Goal: Transaction & Acquisition: Purchase product/service

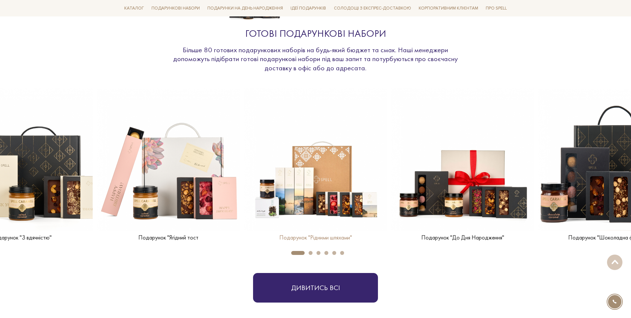
scroll to position [722, 0]
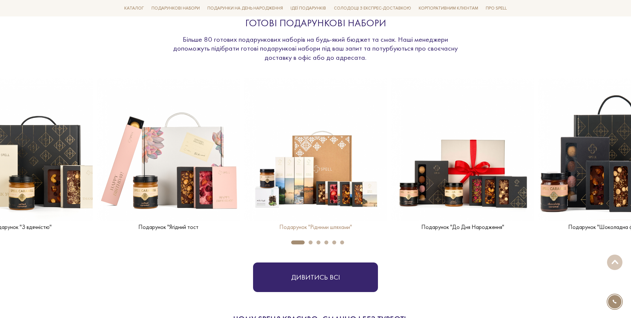
click at [316, 145] on img at bounding box center [315, 149] width 143 height 143
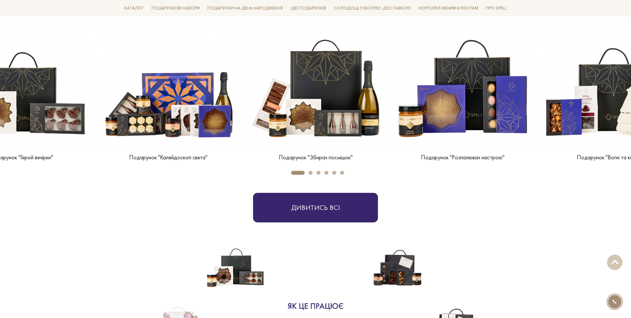
scroll to position [323, 0]
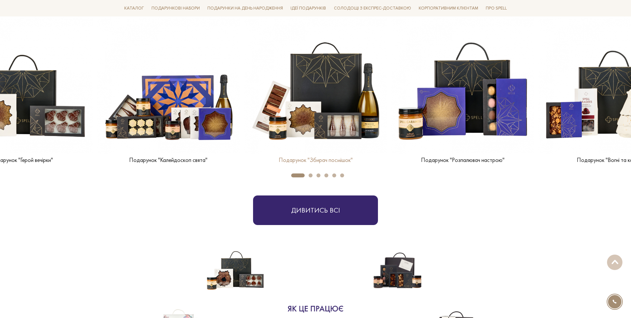
click at [267, 89] on img at bounding box center [315, 82] width 143 height 143
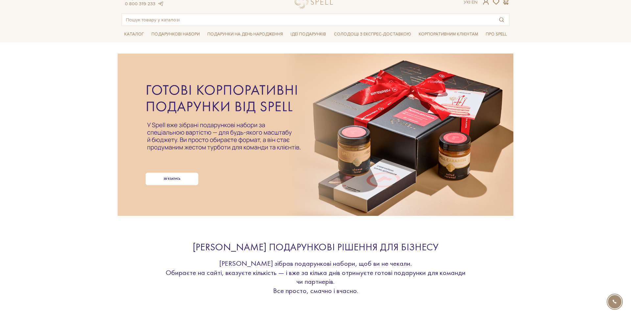
scroll to position [40, 0]
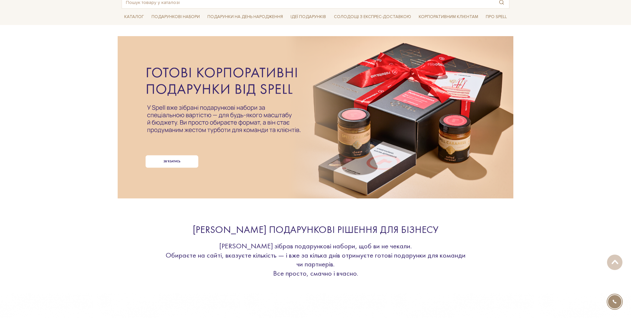
click at [420, 156] on div at bounding box center [316, 106] width 388 height 147
click at [289, 130] on div at bounding box center [316, 106] width 388 height 147
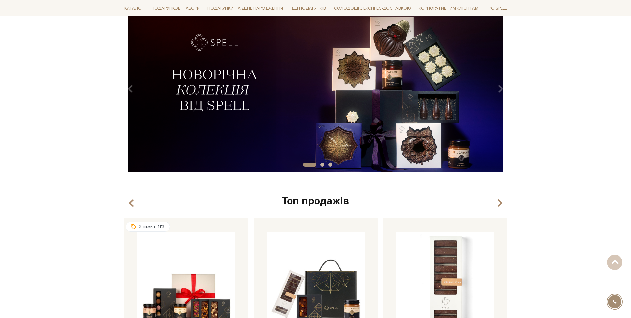
scroll to position [31, 0]
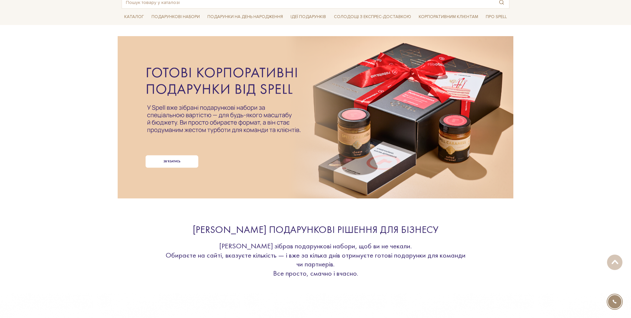
scroll to position [42, 0]
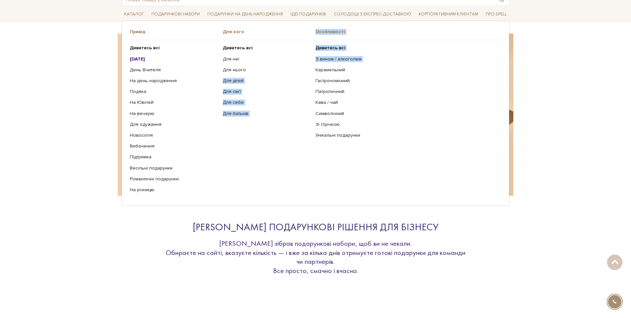
drag, startPoint x: 302, startPoint y: 74, endPoint x: 415, endPoint y: 65, distance: 112.8
click at [415, 65] on div "Привід Дивитись всі Новий Рік День Вчителя На день народження Подяка На Ювілей …" at bounding box center [316, 113] width 372 height 169
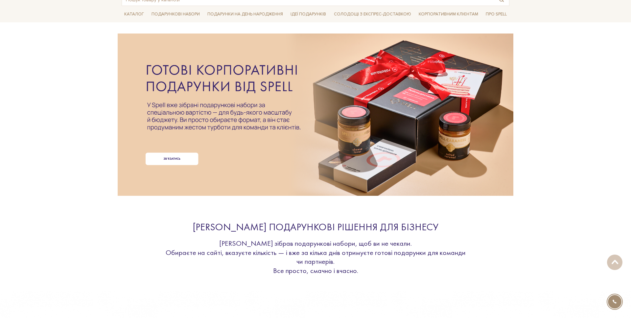
click at [364, 91] on div at bounding box center [316, 103] width 388 height 147
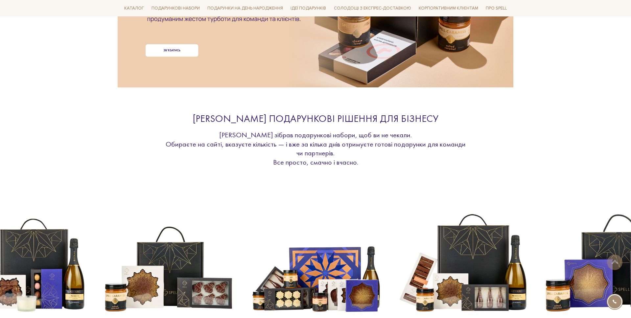
scroll to position [75, 0]
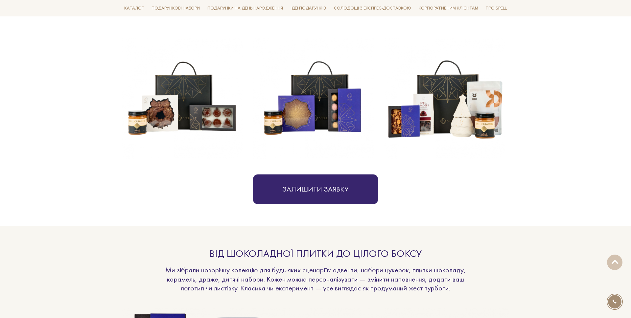
scroll to position [322, 0]
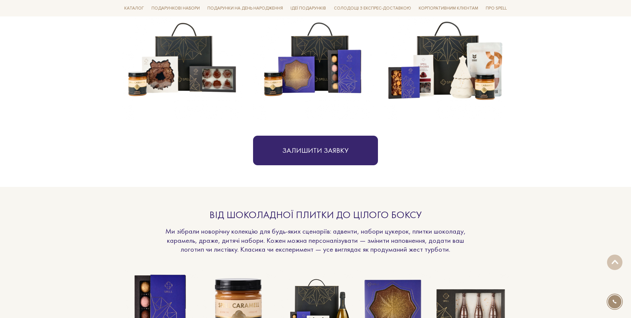
click at [309, 70] on img at bounding box center [313, 59] width 121 height 121
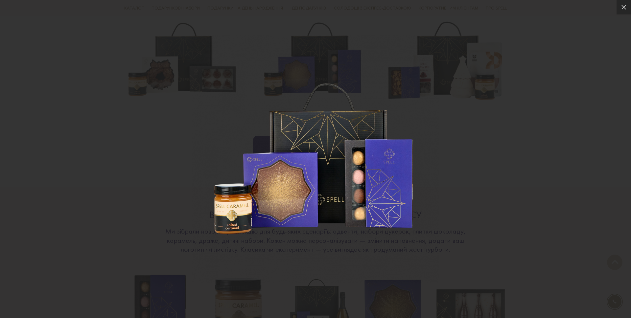
click at [504, 117] on div at bounding box center [315, 159] width 631 height 318
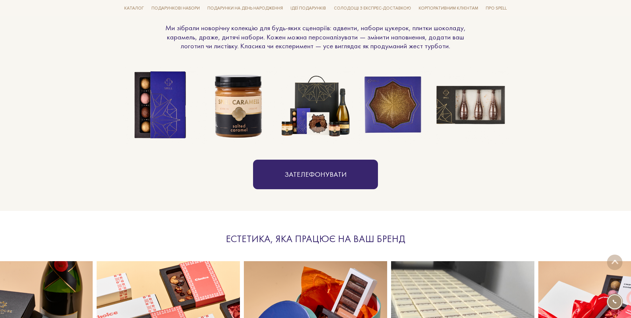
scroll to position [532, 0]
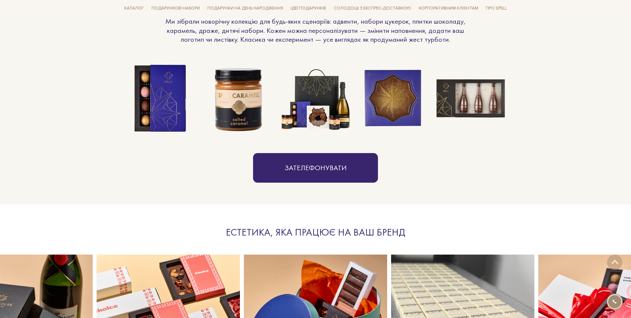
click at [358, 102] on img at bounding box center [394, 99] width 78 height 78
click at [330, 101] on img at bounding box center [316, 99] width 78 height 78
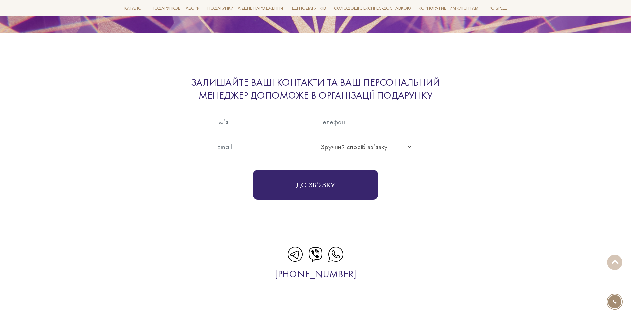
scroll to position [2195, 0]
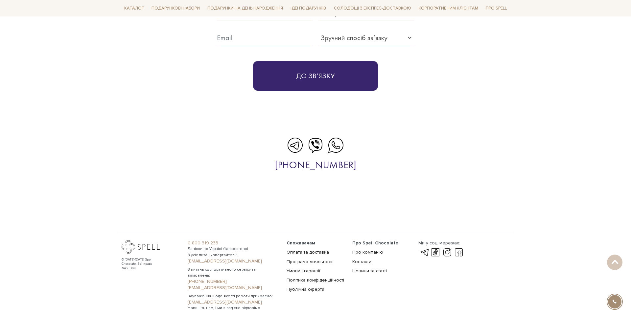
click at [318, 138] on icon at bounding box center [316, 145] width 14 height 15
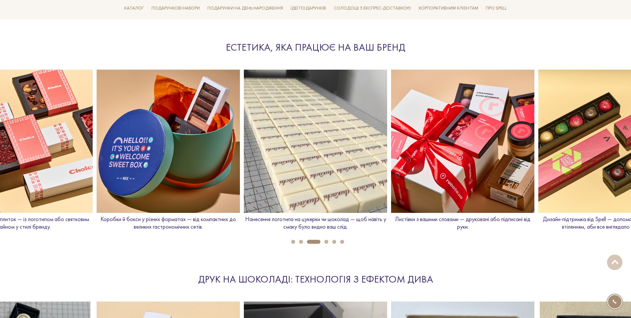
scroll to position [727, 0]
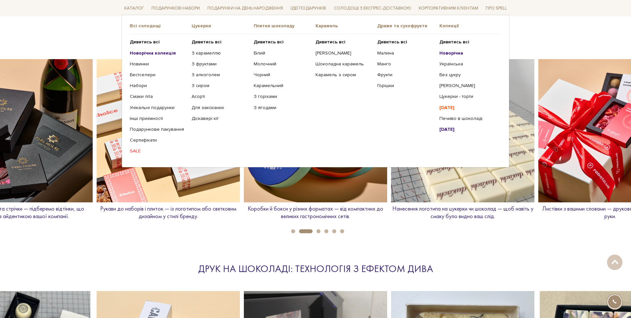
click at [444, 54] on b "Новорічна" at bounding box center [452, 53] width 24 height 6
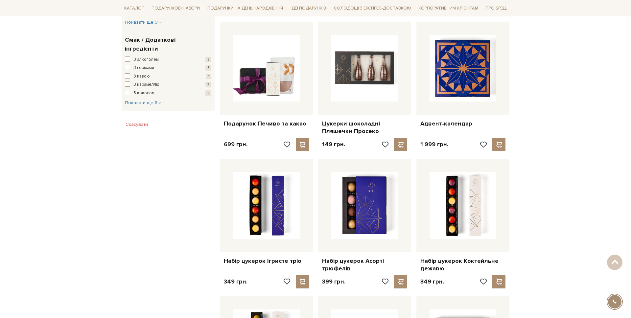
scroll to position [379, 0]
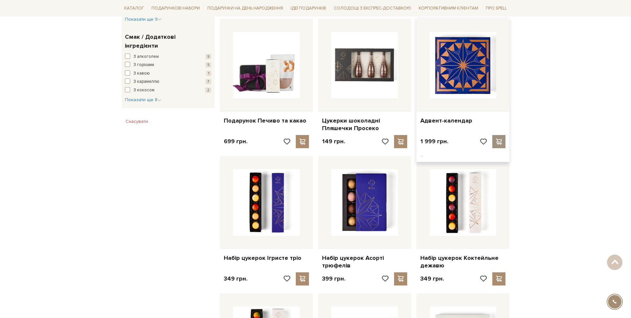
click at [500, 143] on span at bounding box center [499, 142] width 8 height 6
click at [501, 140] on span at bounding box center [499, 142] width 8 height 6
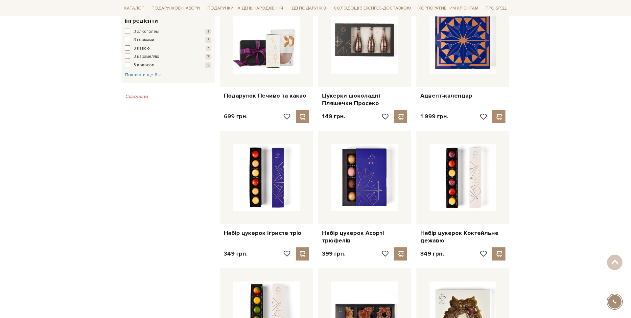
scroll to position [410, 0]
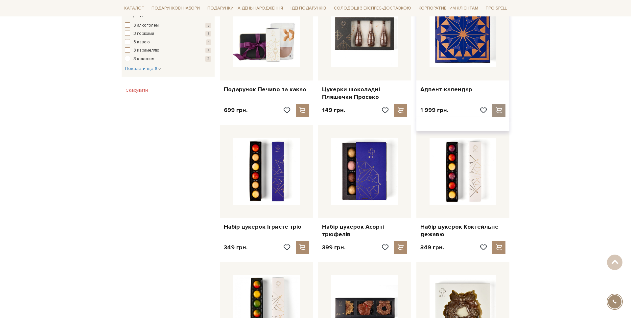
click at [499, 110] on span at bounding box center [499, 111] width 8 height 6
click at [498, 110] on span at bounding box center [499, 111] width 8 height 6
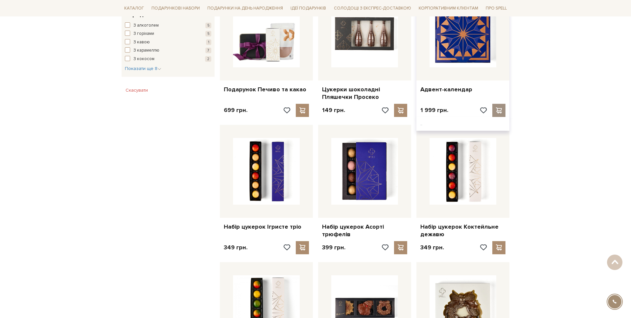
click at [498, 110] on span at bounding box center [499, 111] width 8 height 6
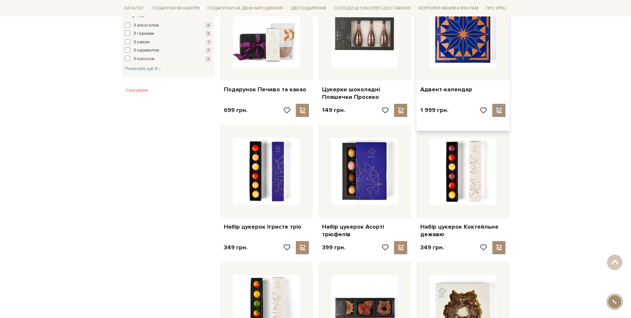
click at [498, 110] on span at bounding box center [499, 111] width 8 height 6
click at [473, 76] on div at bounding box center [463, 34] width 93 height 93
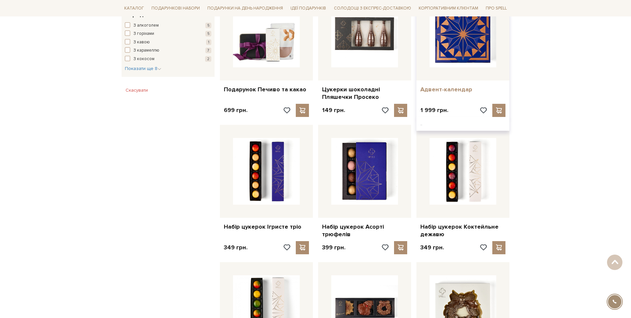
click at [457, 93] on link "Адвент-календар" at bounding box center [463, 90] width 85 height 8
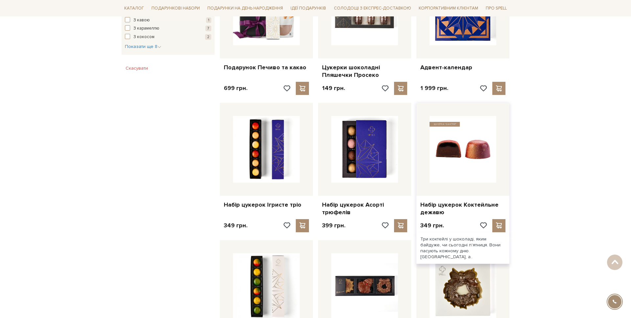
scroll to position [435, 0]
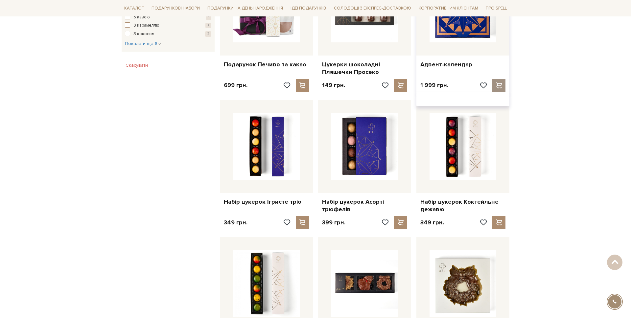
click at [497, 85] on span at bounding box center [499, 86] width 8 height 6
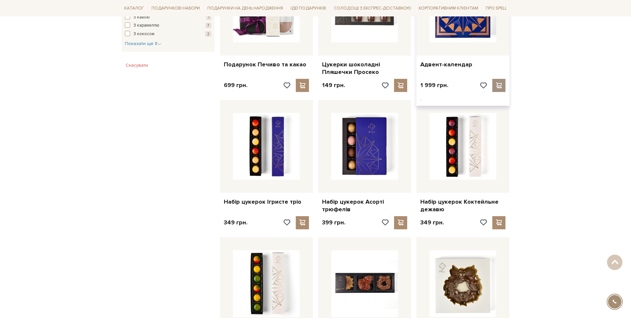
click at [497, 85] on span at bounding box center [499, 86] width 8 height 6
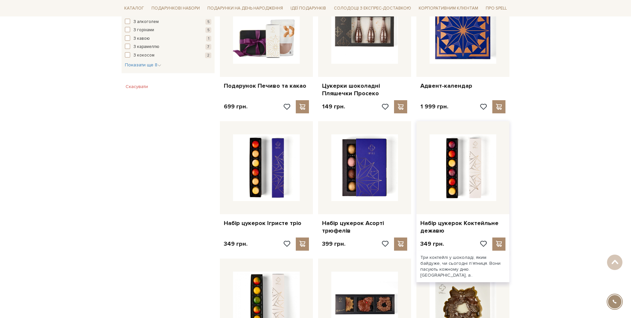
scroll to position [414, 0]
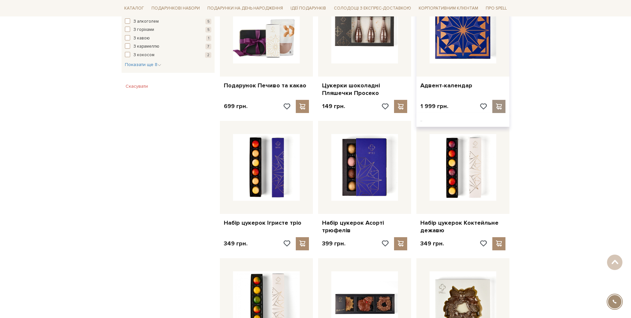
click at [495, 105] on span at bounding box center [499, 107] width 8 height 6
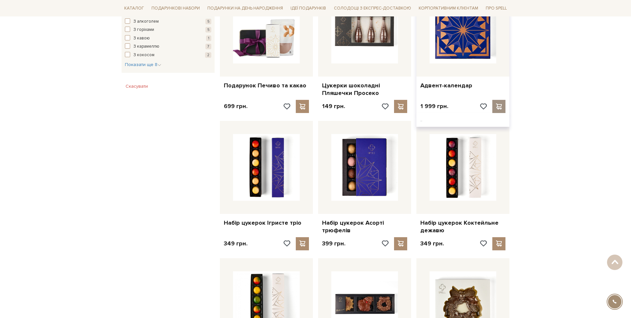
click at [495, 105] on span at bounding box center [499, 107] width 8 height 6
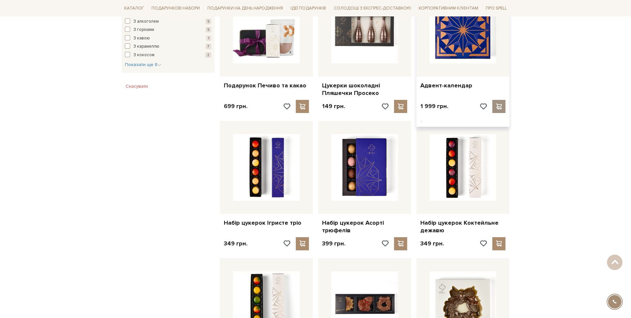
click at [495, 105] on span at bounding box center [499, 107] width 8 height 6
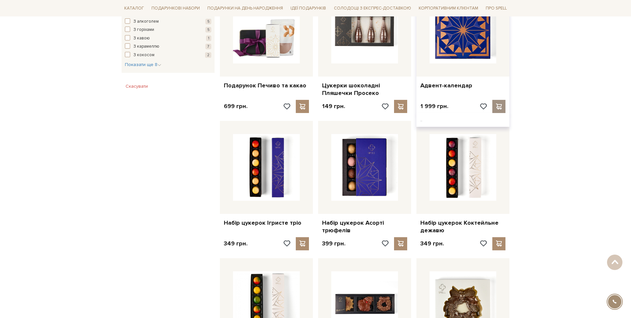
click at [495, 105] on span at bounding box center [499, 107] width 8 height 6
click at [496, 105] on span at bounding box center [499, 107] width 8 height 6
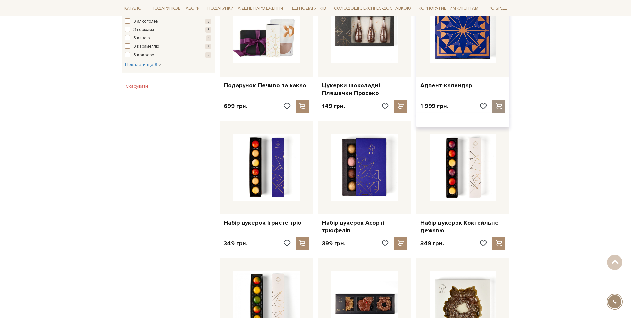
click at [498, 104] on span at bounding box center [499, 107] width 8 height 6
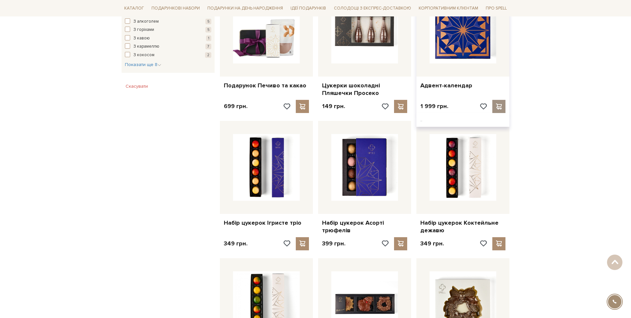
click at [498, 104] on span at bounding box center [499, 107] width 8 height 6
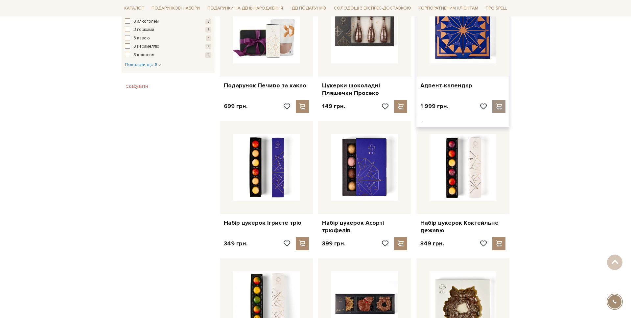
click at [498, 104] on span at bounding box center [499, 107] width 8 height 6
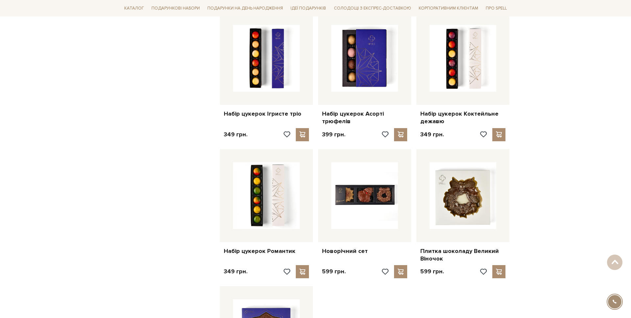
scroll to position [546, 0]
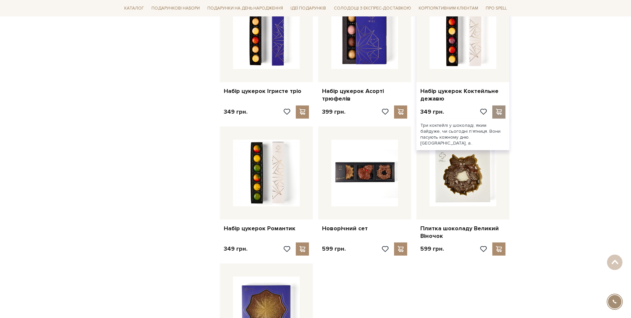
click at [504, 115] on div at bounding box center [499, 112] width 13 height 13
click at [502, 114] on span at bounding box center [499, 112] width 8 height 6
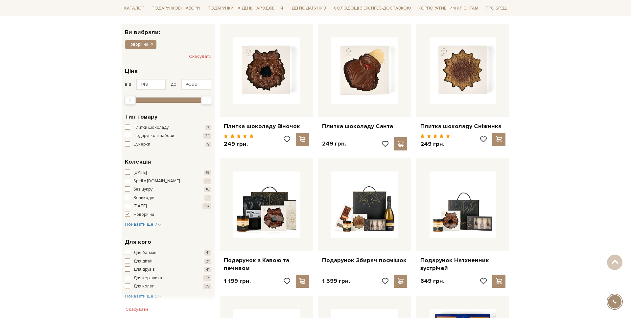
scroll to position [89, 0]
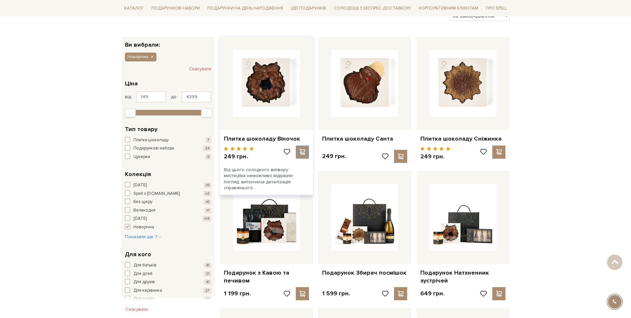
click at [301, 149] on span at bounding box center [302, 152] width 8 height 6
click at [402, 156] on div at bounding box center [315, 159] width 631 height 318
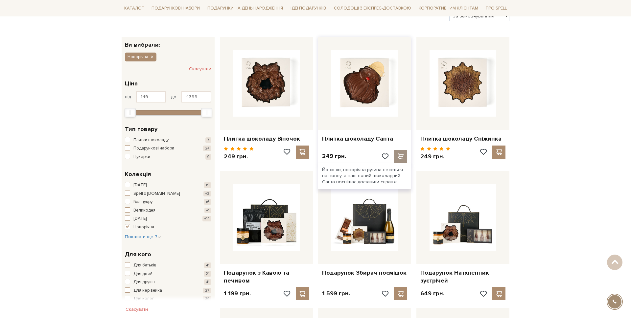
click at [400, 155] on span at bounding box center [401, 157] width 8 height 6
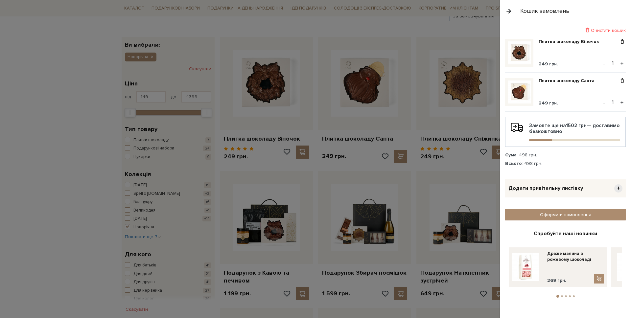
drag, startPoint x: 479, startPoint y: 151, endPoint x: 487, endPoint y: 151, distance: 7.6
click at [480, 151] on div at bounding box center [315, 159] width 631 height 318
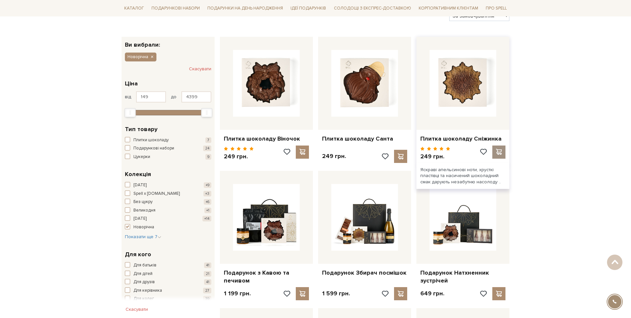
click at [500, 151] on span at bounding box center [499, 152] width 8 height 6
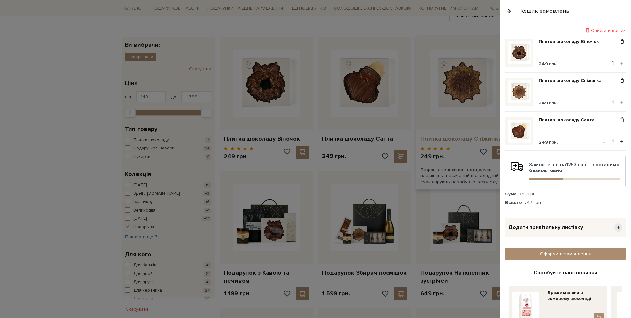
click at [432, 141] on div at bounding box center [315, 159] width 631 height 318
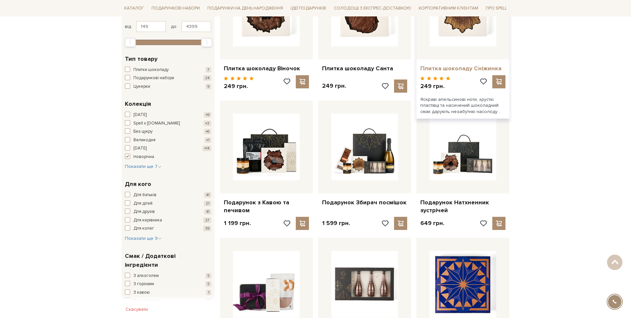
scroll to position [271, 0]
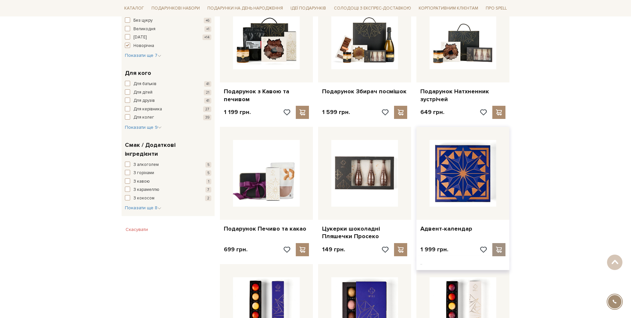
click at [498, 246] on div at bounding box center [499, 249] width 13 height 13
click at [497, 246] on div at bounding box center [499, 249] width 13 height 13
click at [497, 245] on div at bounding box center [499, 249] width 13 height 13
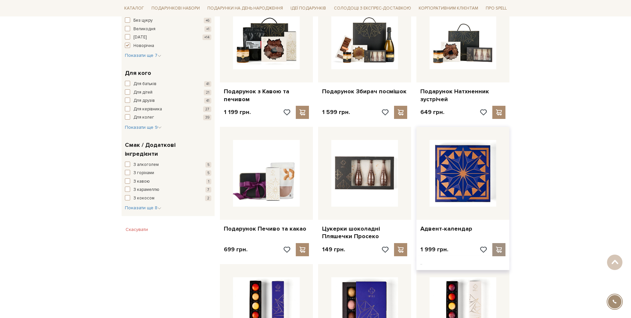
click at [497, 245] on div at bounding box center [499, 249] width 13 height 13
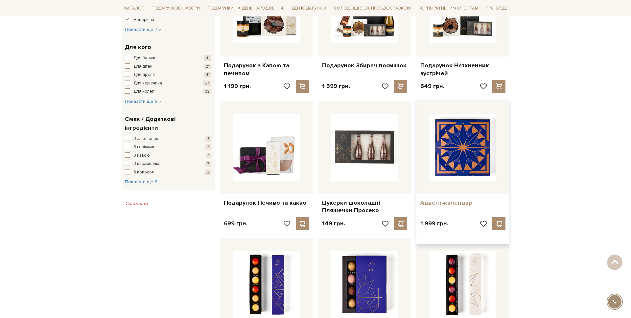
scroll to position [305, 0]
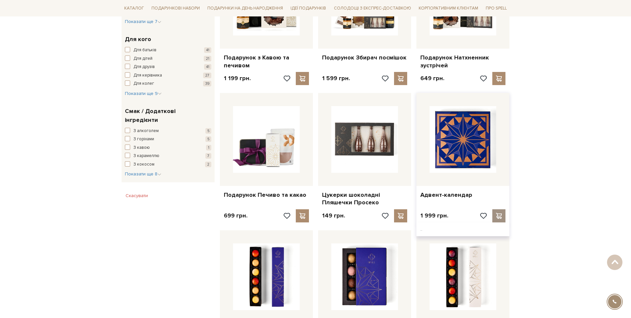
click at [498, 213] on span at bounding box center [499, 216] width 8 height 6
click at [497, 216] on span at bounding box center [499, 216] width 8 height 6
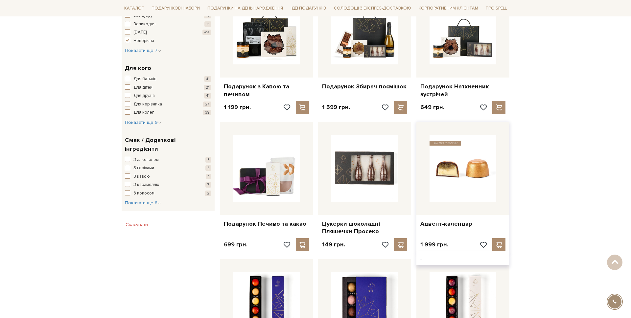
scroll to position [265, 0]
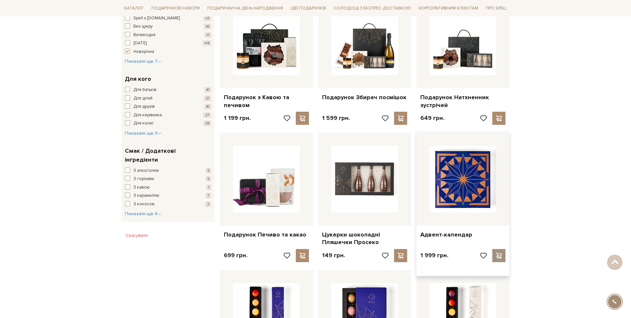
click at [501, 253] on span at bounding box center [499, 256] width 8 height 6
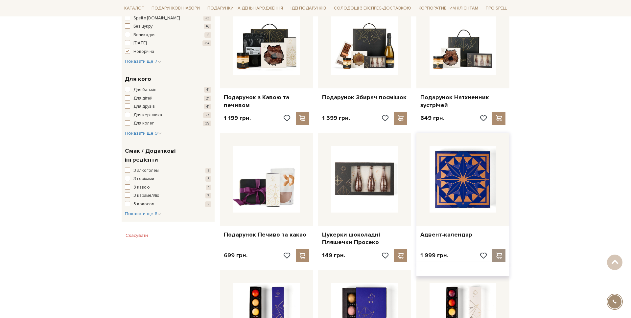
click at [501, 253] on span at bounding box center [499, 256] width 8 height 6
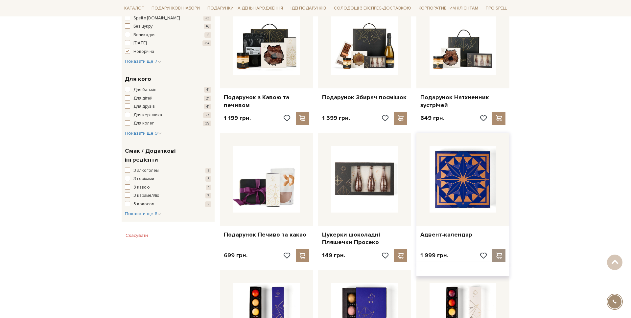
click at [501, 253] on span at bounding box center [499, 256] width 8 height 6
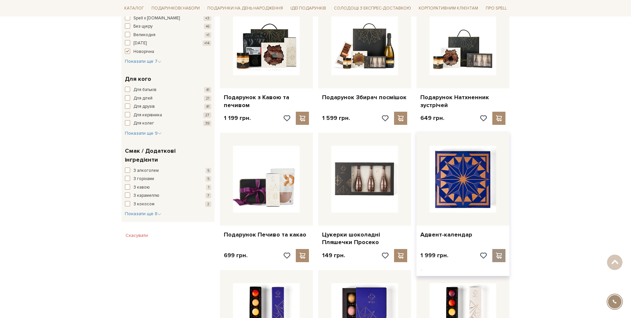
click at [501, 253] on span at bounding box center [499, 256] width 8 height 6
click at [501, 255] on span at bounding box center [499, 256] width 8 height 6
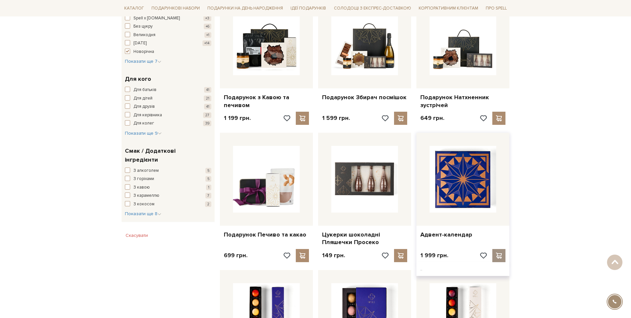
click at [500, 255] on span at bounding box center [499, 256] width 8 height 6
click at [502, 254] on span at bounding box center [499, 256] width 8 height 6
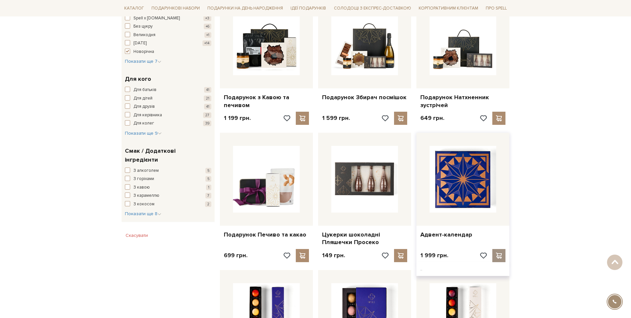
click at [501, 253] on span at bounding box center [499, 256] width 8 height 6
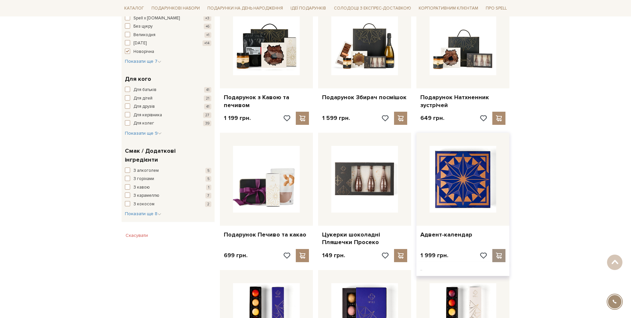
click at [501, 253] on span at bounding box center [499, 256] width 8 height 6
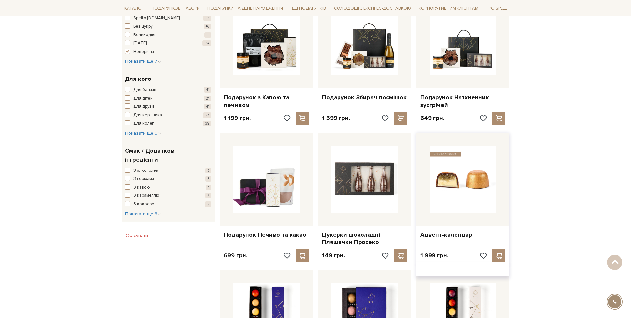
click at [495, 181] on img at bounding box center [463, 179] width 67 height 67
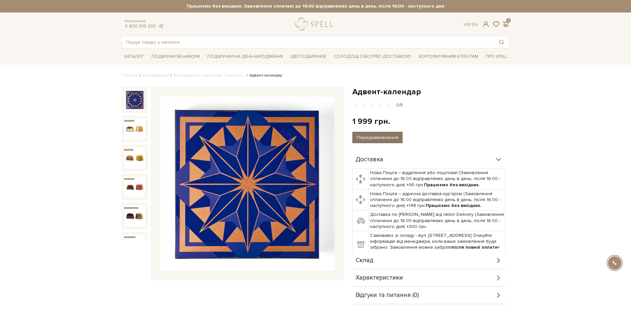
click at [365, 141] on button "Передзамовлення" at bounding box center [378, 138] width 50 height 12
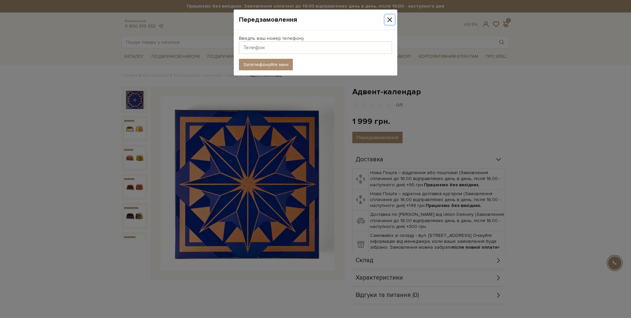
click at [392, 21] on button "Close" at bounding box center [390, 20] width 10 height 10
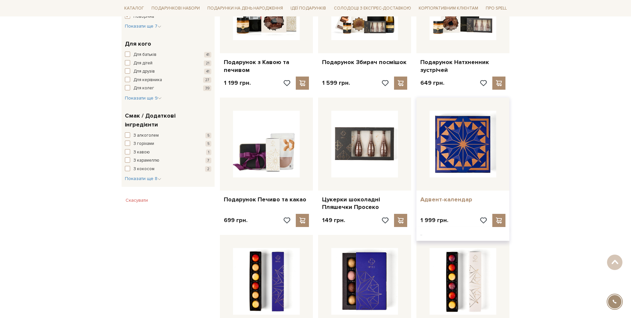
scroll to position [305, 0]
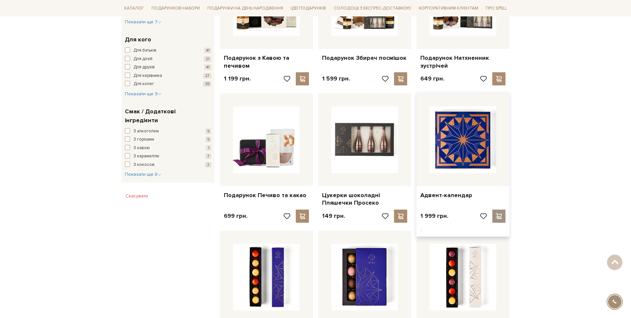
click at [501, 220] on div at bounding box center [499, 216] width 13 height 13
click at [500, 220] on div at bounding box center [499, 216] width 13 height 13
click at [499, 220] on div at bounding box center [499, 216] width 13 height 13
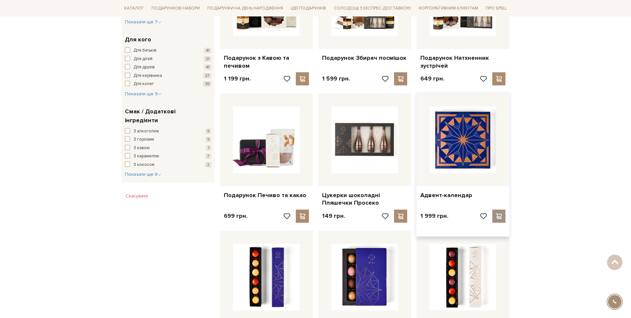
click at [498, 220] on div at bounding box center [499, 216] width 13 height 13
click at [501, 216] on span at bounding box center [499, 216] width 8 height 6
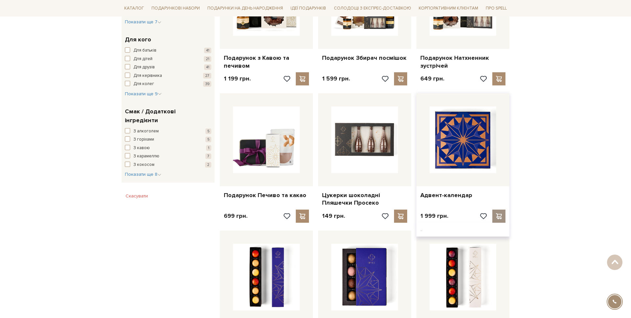
click at [501, 216] on span at bounding box center [499, 216] width 8 height 6
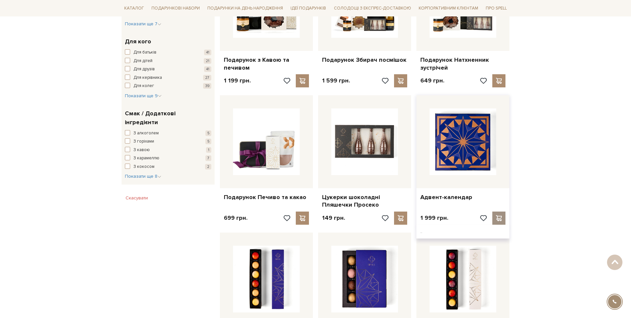
scroll to position [303, 0]
click at [501, 216] on span at bounding box center [499, 218] width 8 height 6
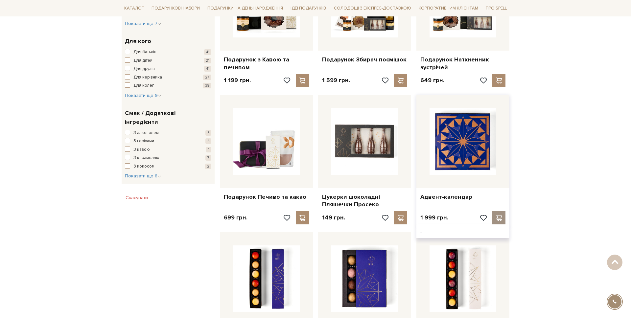
click at [501, 216] on span at bounding box center [499, 218] width 8 height 6
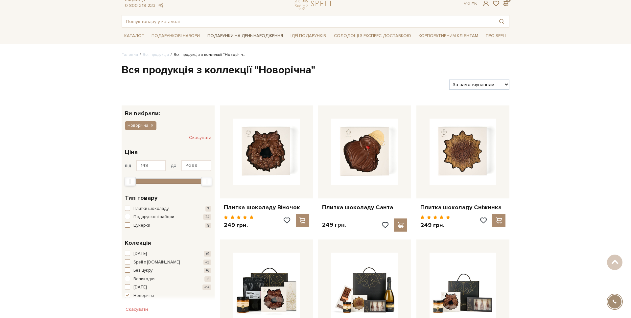
scroll to position [0, 0]
